Goal: Information Seeking & Learning: Learn about a topic

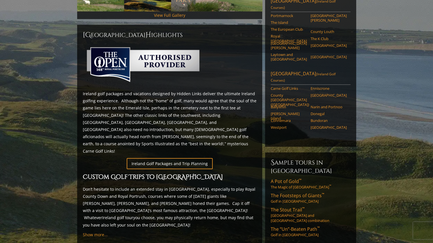
scroll to position [227, 0]
click at [283, 178] on span "A Pot of Gold ™" at bounding box center [286, 181] width 31 height 6
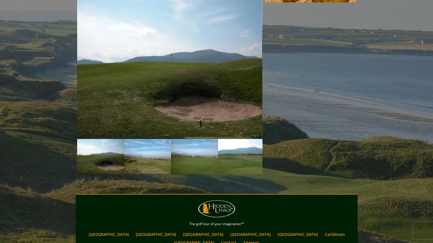
scroll to position [462, 0]
click at [254, 62] on link "Next" at bounding box center [253, 67] width 11 height 11
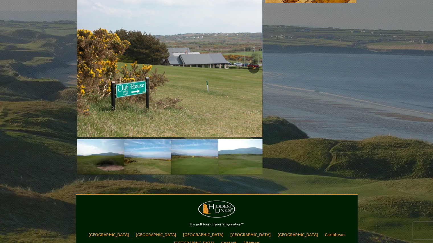
click at [254, 62] on link "Next" at bounding box center [253, 67] width 11 height 11
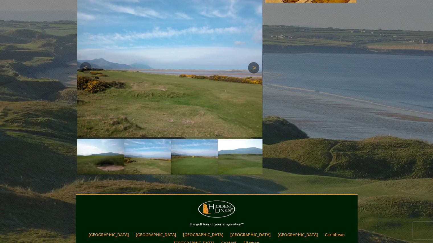
click at [254, 62] on link "Next" at bounding box center [253, 67] width 11 height 11
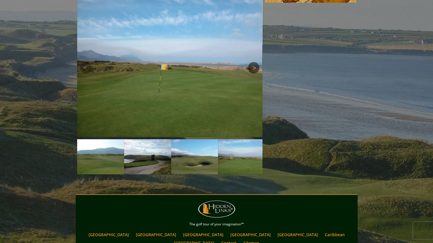
click at [254, 62] on link "Next" at bounding box center [253, 67] width 11 height 11
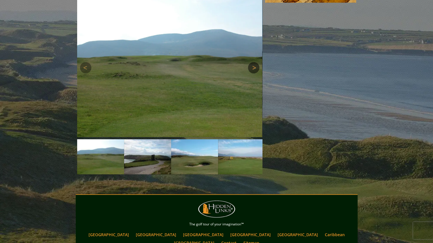
click at [255, 62] on link "Next" at bounding box center [253, 67] width 11 height 11
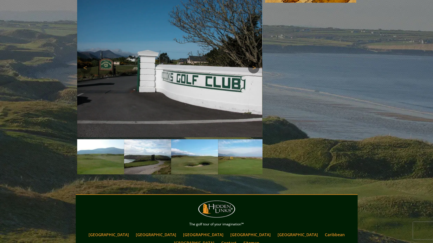
click at [255, 62] on link "Next" at bounding box center [253, 67] width 11 height 11
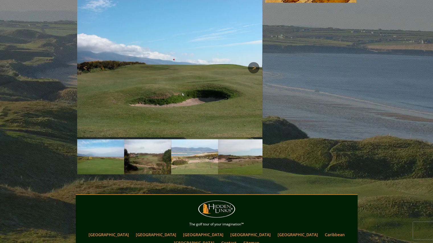
click at [255, 62] on link "Next" at bounding box center [253, 67] width 11 height 11
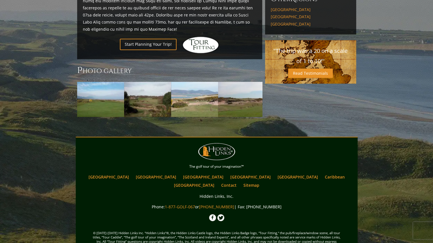
scroll to position [380, 0]
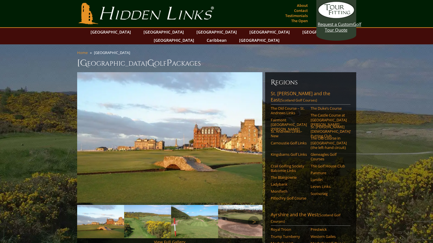
click at [205, 220] on img at bounding box center [194, 221] width 47 height 33
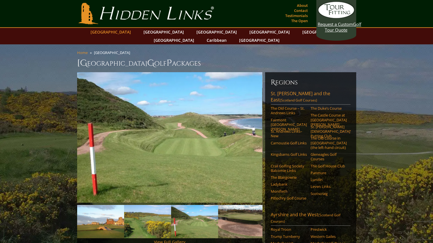
click at [123, 32] on link "[GEOGRAPHIC_DATA]" at bounding box center [111, 32] width 46 height 8
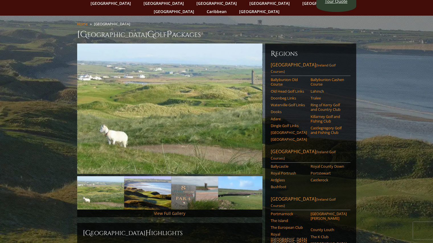
scroll to position [31, 0]
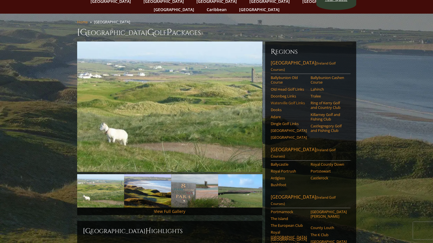
click at [285, 101] on link "Waterville Golf Links" at bounding box center [289, 103] width 36 height 5
